Goal: Communication & Community: Answer question/provide support

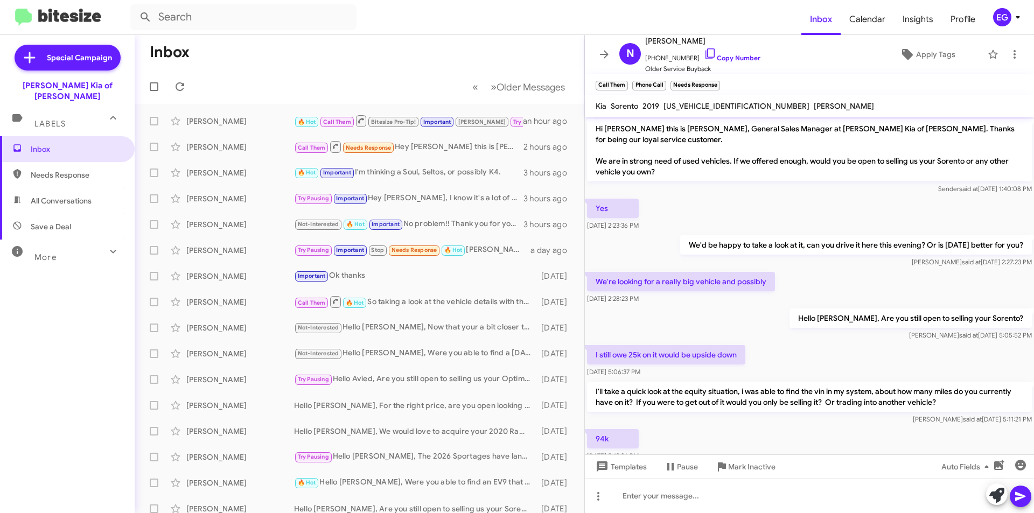
scroll to position [54, 0]
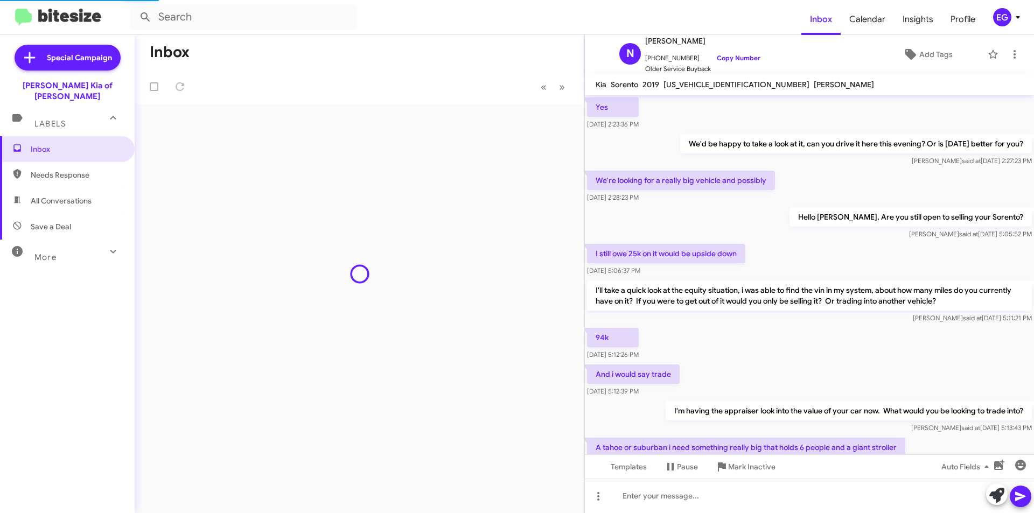
scroll to position [415, 0]
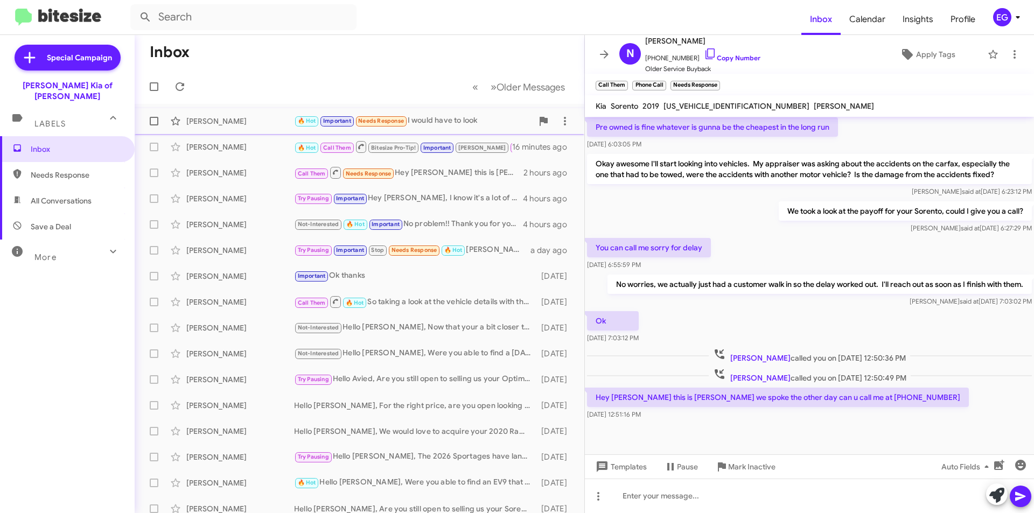
click at [241, 122] on div "[PERSON_NAME]" at bounding box center [240, 121] width 108 height 11
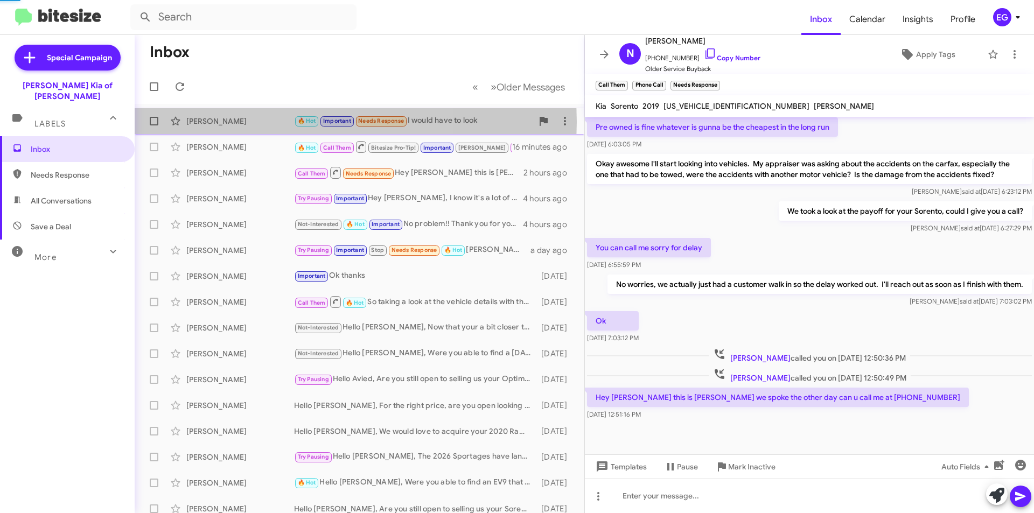
scroll to position [513, 0]
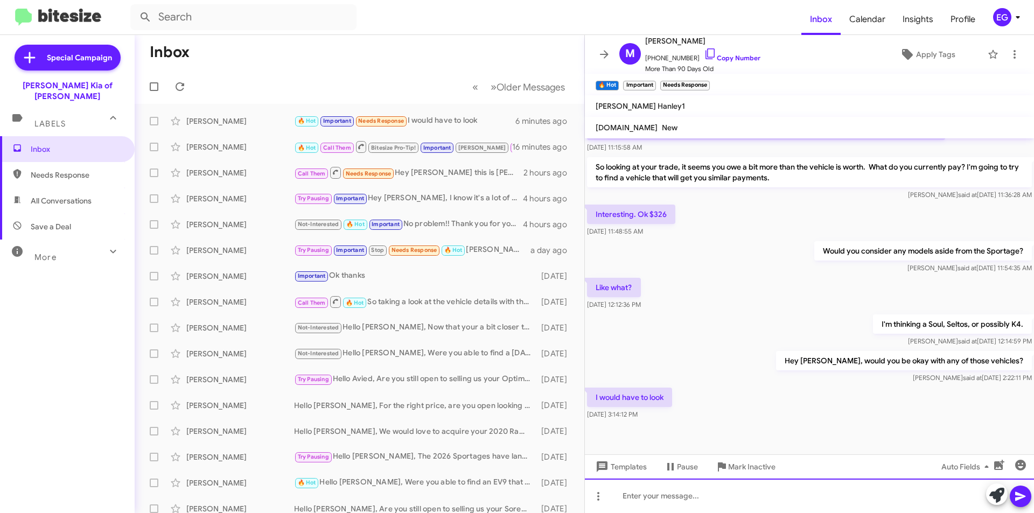
click at [657, 492] on div at bounding box center [809, 496] width 449 height 34
click at [1022, 493] on icon at bounding box center [1020, 496] width 13 height 13
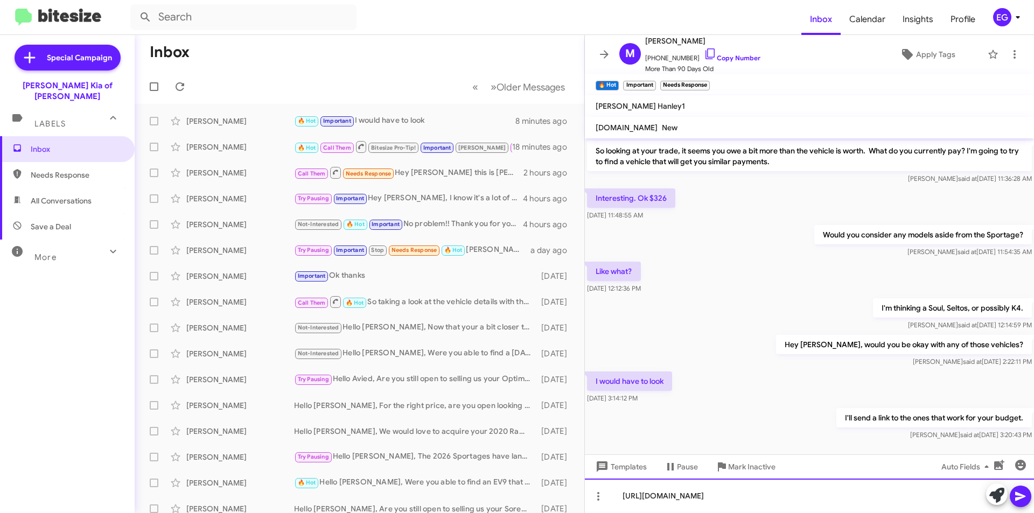
scroll to position [1641, 0]
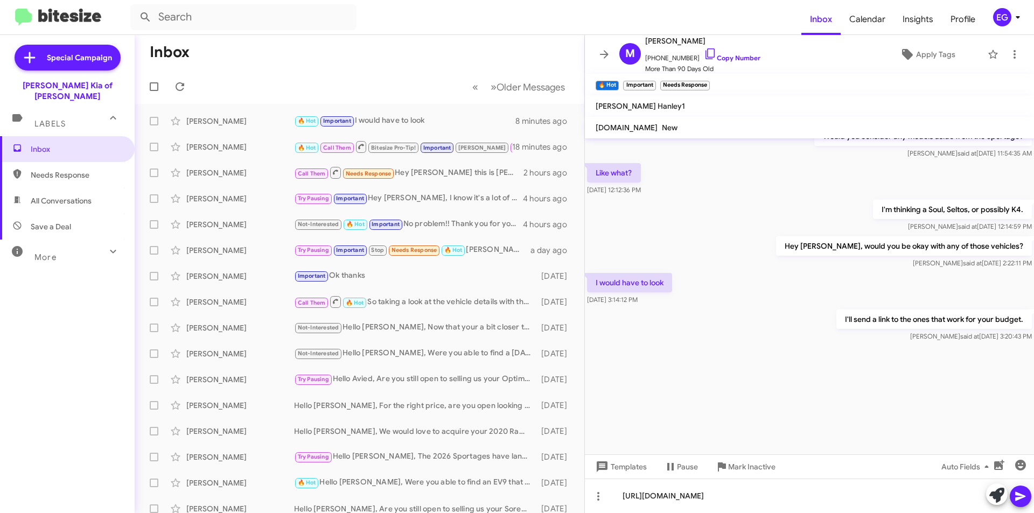
click at [1017, 494] on icon at bounding box center [1020, 496] width 10 height 9
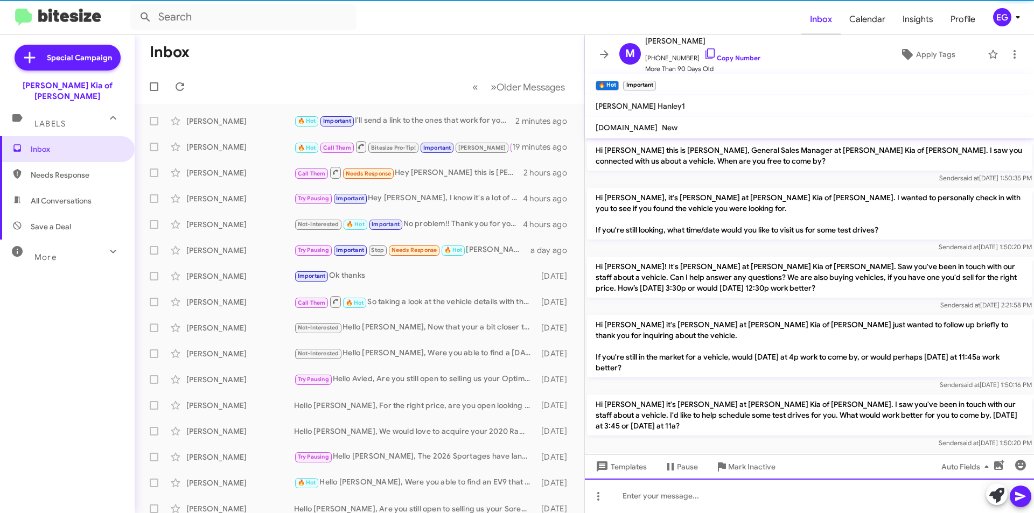
scroll to position [54, 0]
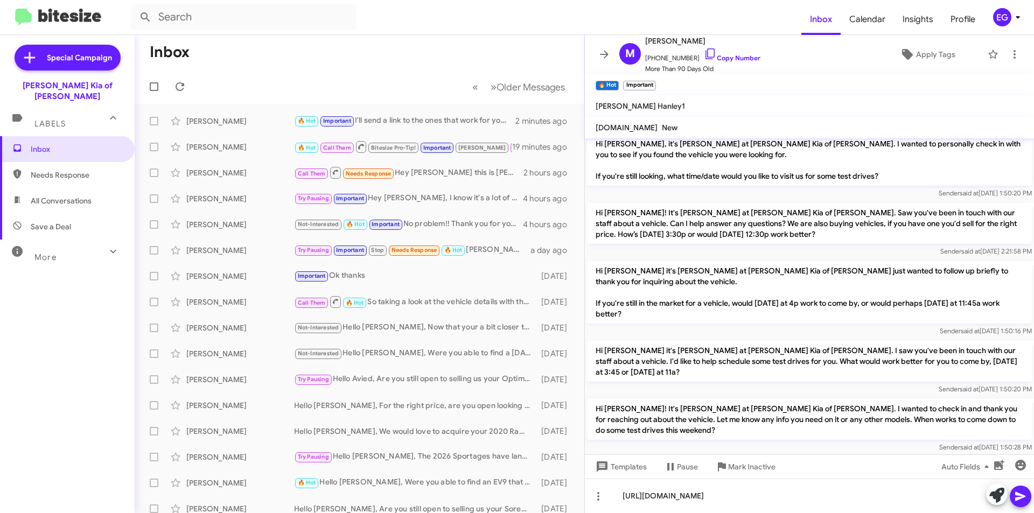
click at [1018, 497] on icon at bounding box center [1020, 496] width 13 height 13
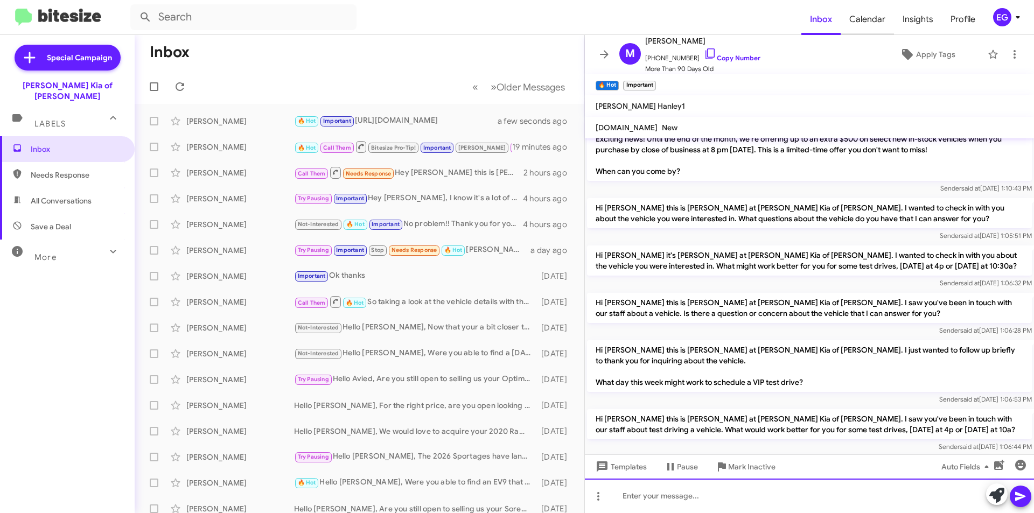
scroll to position [2228, 0]
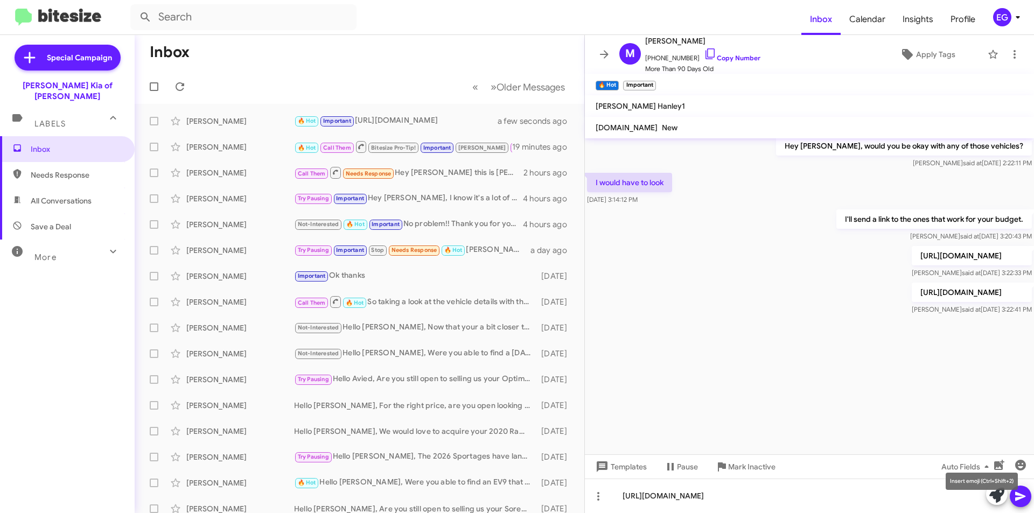
click at [1021, 492] on mat-tooltip-component "Insert emoji (Ctrl+Shift+2)" at bounding box center [981, 481] width 87 height 32
click at [1020, 499] on icon at bounding box center [1020, 496] width 10 height 9
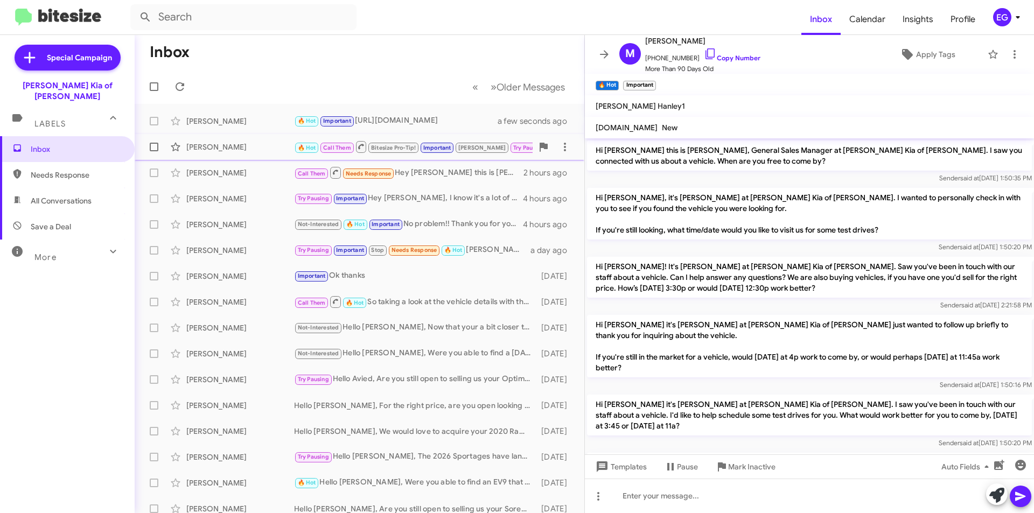
click at [233, 145] on div "[PERSON_NAME]" at bounding box center [240, 147] width 108 height 11
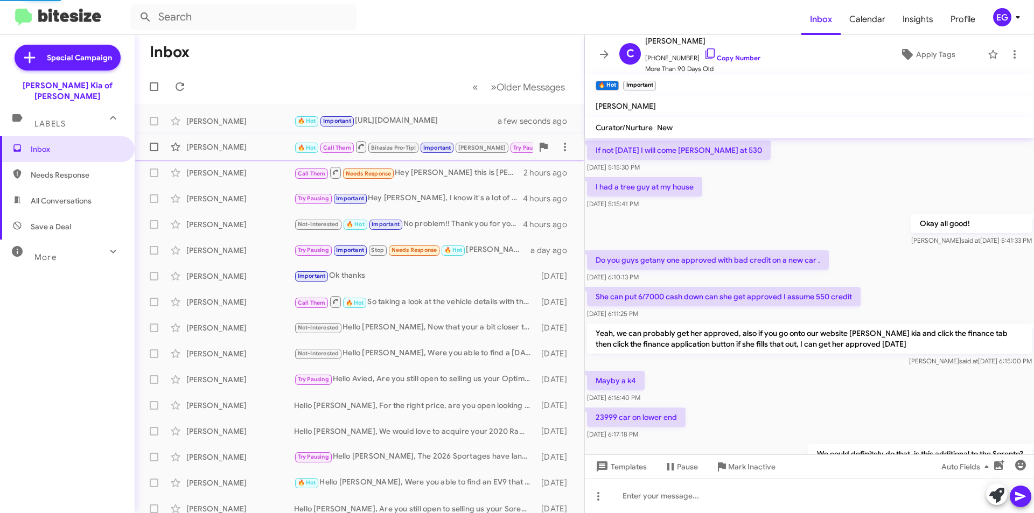
scroll to position [480, 0]
